Goal: Information Seeking & Learning: Learn about a topic

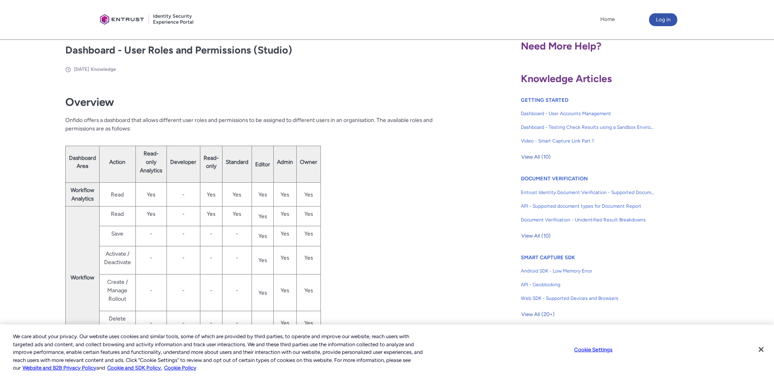
scroll to position [150, 0]
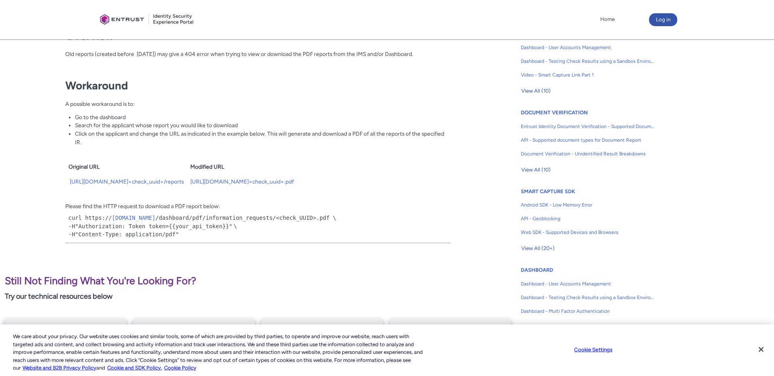
scroll to position [225, 0]
